Goal: Task Accomplishment & Management: Use online tool/utility

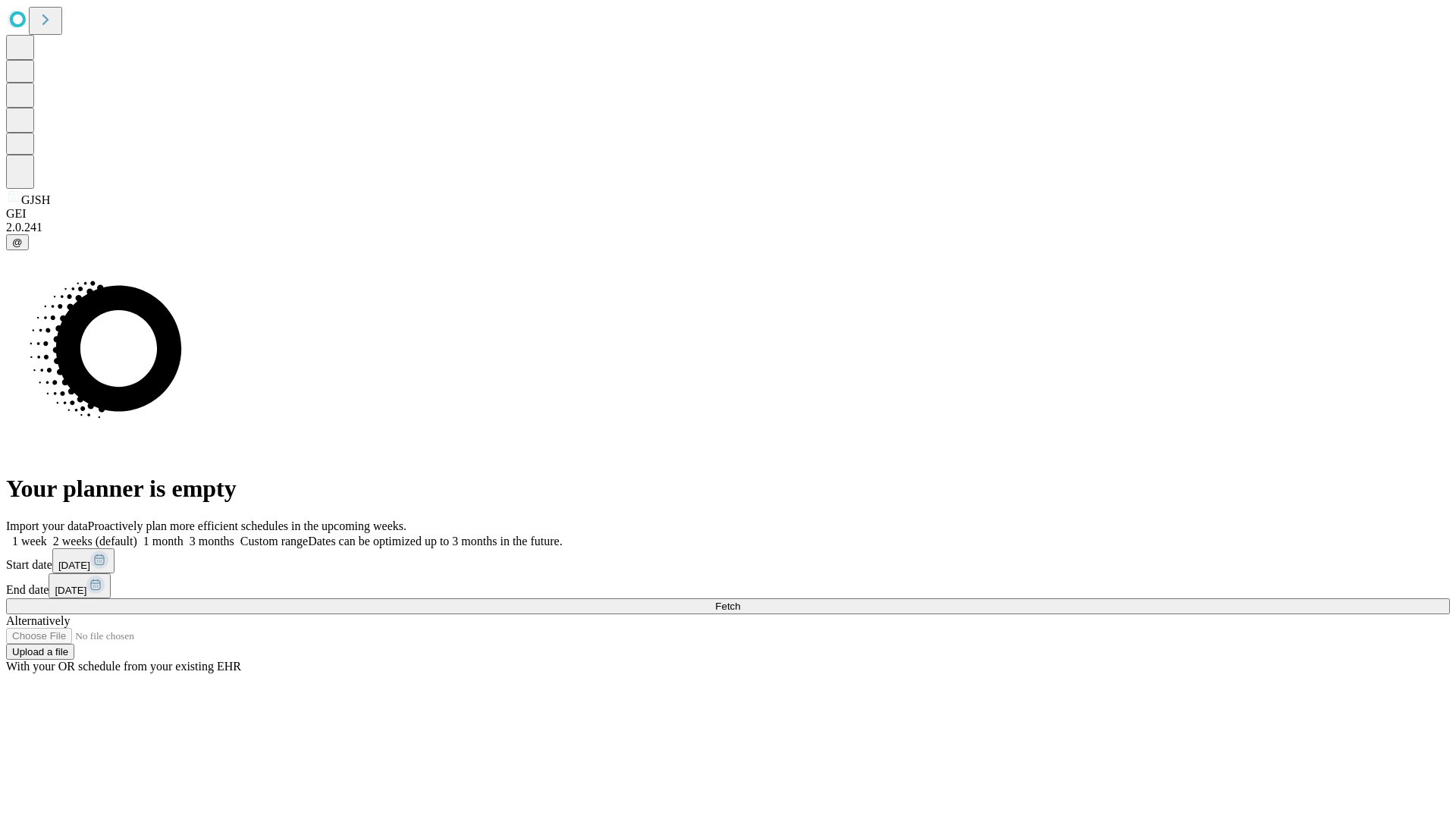
click at [740, 600] on span "Fetch" at bounding box center [728, 606] width 25 height 12
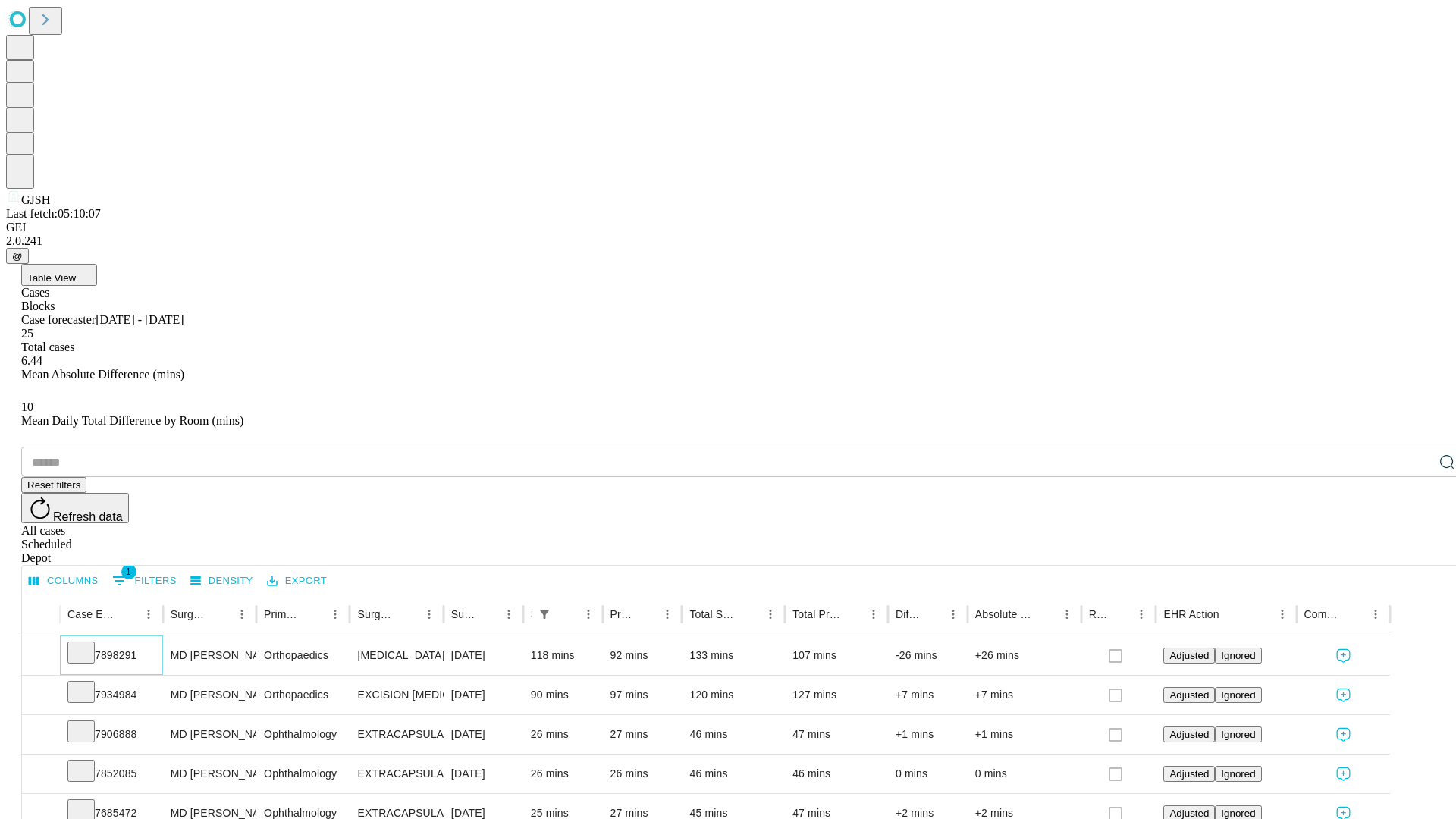
click at [88, 644] on icon at bounding box center [80, 651] width 15 height 15
